Goal: Use online tool/utility: Utilize a website feature to perform a specific function

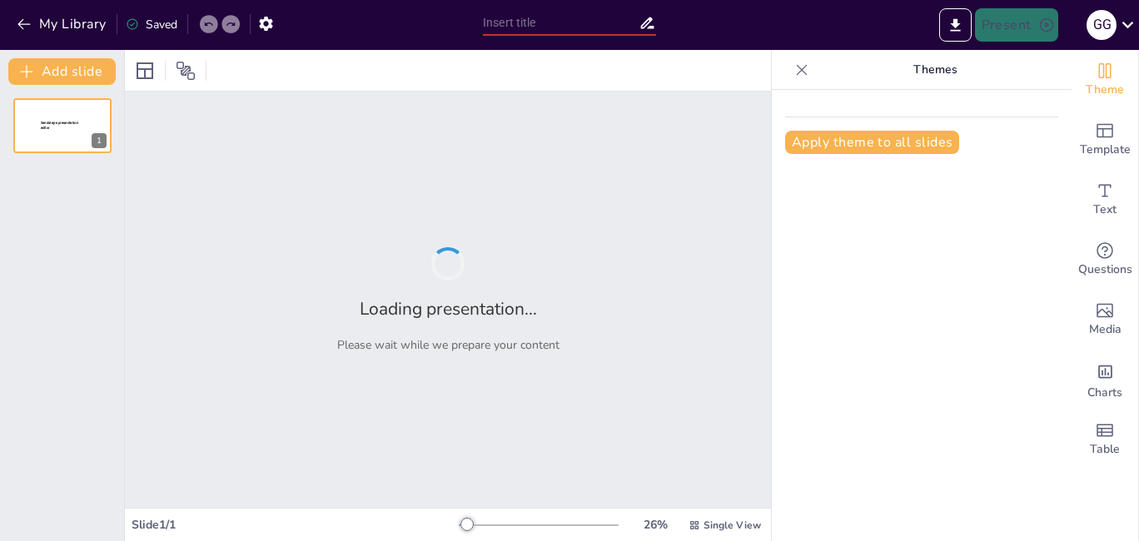
type input "Evolución de las Especies Aéreas: Desde Insectos hasta Aves"
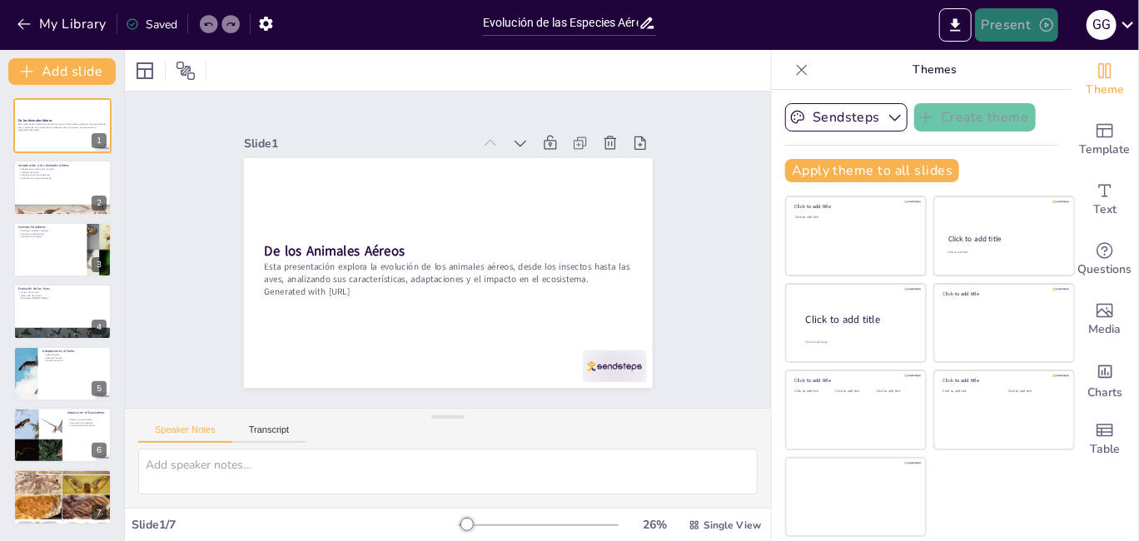
click at [1013, 19] on button "Present" at bounding box center [1016, 24] width 83 height 33
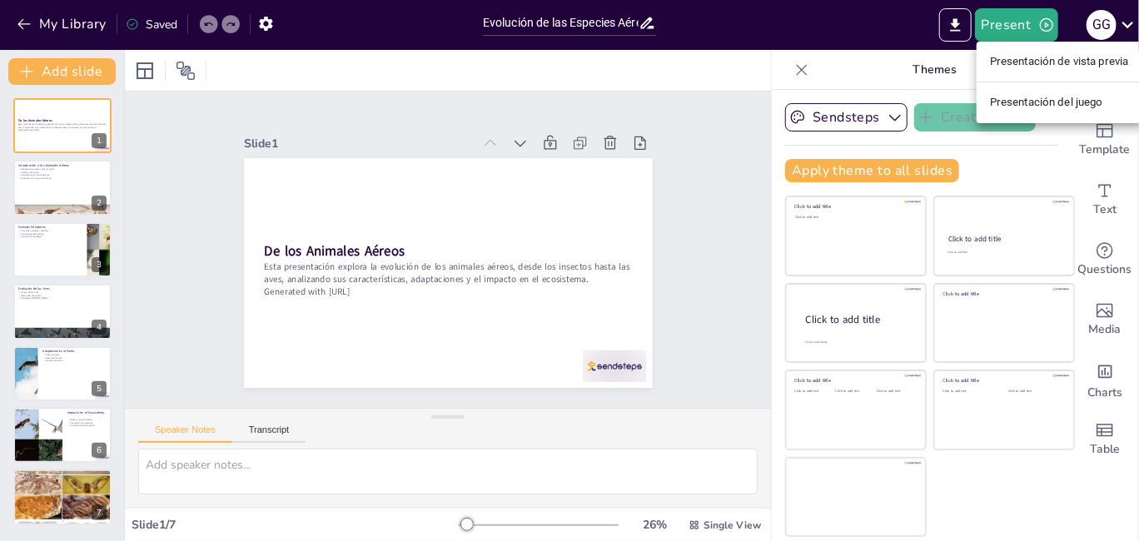
click at [1055, 58] on font "Presentación de vista previa" at bounding box center [1059, 62] width 139 height 12
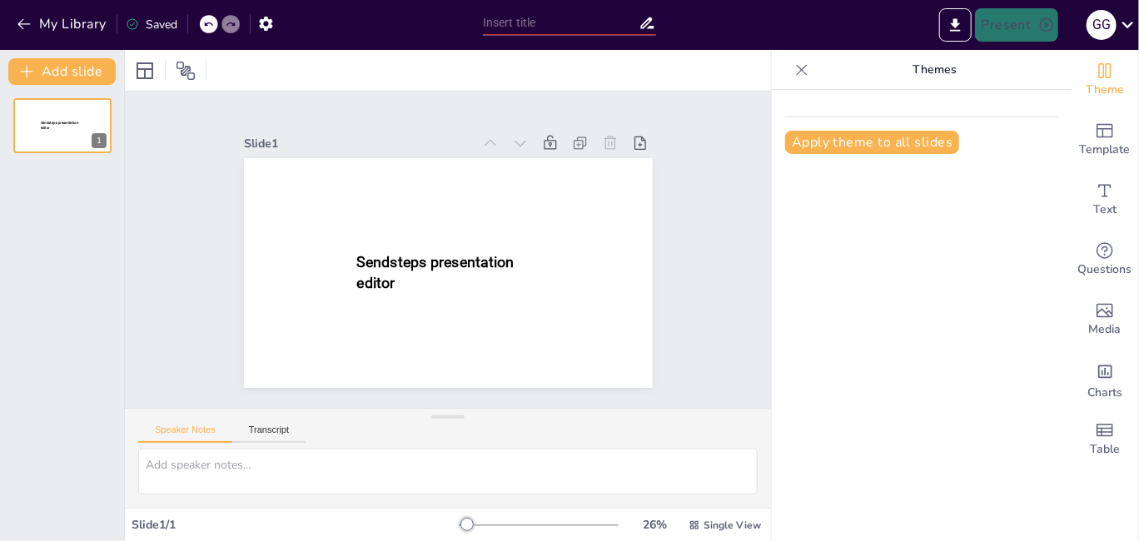
type input "Evolución de las Especies Aéreas: Desde Insectos hasta Aves"
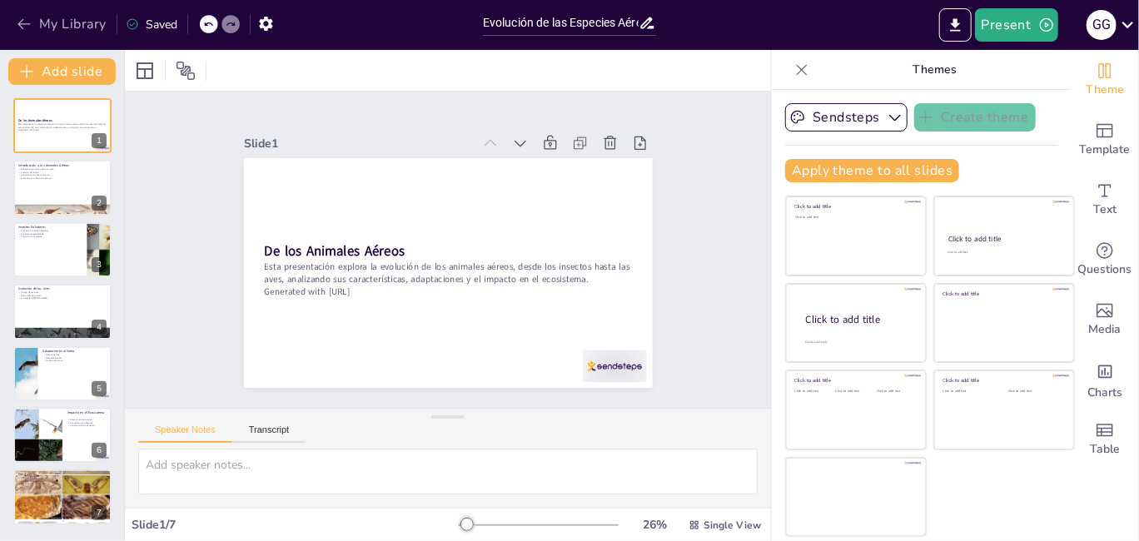
click at [27, 23] on icon "button" at bounding box center [23, 24] width 12 height 11
